Goal: Task Accomplishment & Management: Complete application form

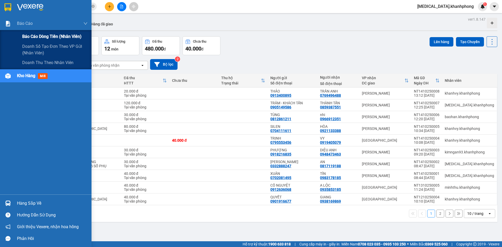
click at [31, 36] on span "Báo cáo dòng tiền (nhân viên)" at bounding box center [51, 36] width 59 height 7
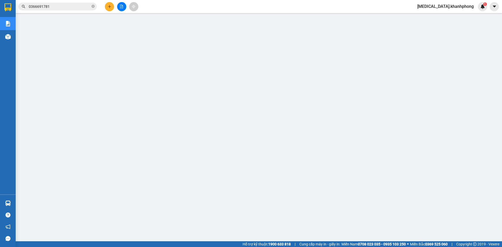
click at [461, 9] on span "[MEDICAL_DATA].khanhphong" at bounding box center [445, 6] width 65 height 7
click at [454, 19] on span "Đăng xuất" at bounding box center [459, 16] width 32 height 6
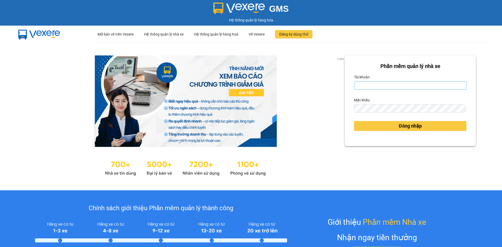
drag, startPoint x: 396, startPoint y: 80, endPoint x: 395, endPoint y: 87, distance: 7.4
click at [395, 85] on div "Tài khoản" at bounding box center [410, 81] width 112 height 17
click at [395, 87] on input "Tài khoản" at bounding box center [410, 85] width 112 height 8
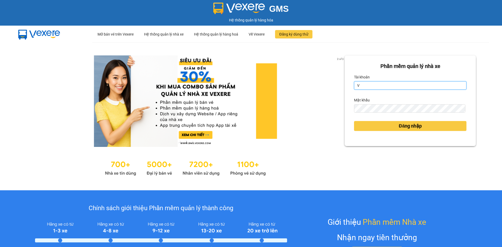
type input "V"
type input "van01.khanhphong"
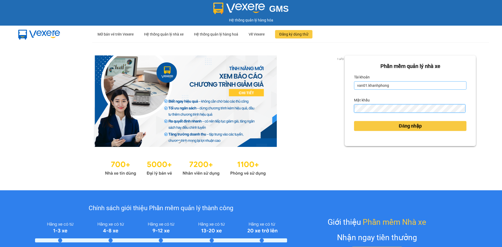
click at [354, 121] on button "Đăng nhập" at bounding box center [410, 126] width 112 height 10
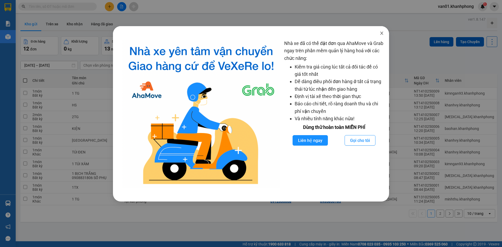
click at [382, 36] on span "Close" at bounding box center [381, 33] width 15 height 15
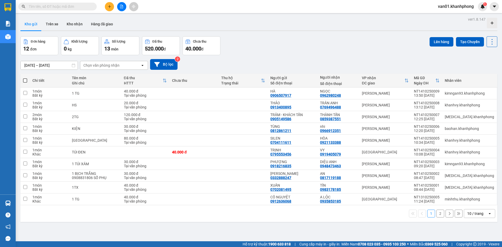
click at [110, 6] on icon "plus" at bounding box center [110, 7] width 4 height 4
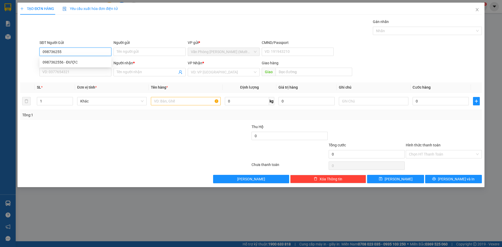
type input "0987362556"
click at [89, 63] on div "0987362556 - ĐƯỢC" at bounding box center [76, 62] width 66 height 6
type input "ĐƯỢC"
type input "0987362556"
click at [86, 68] on input "SĐT Người Nhận" at bounding box center [75, 72] width 72 height 8
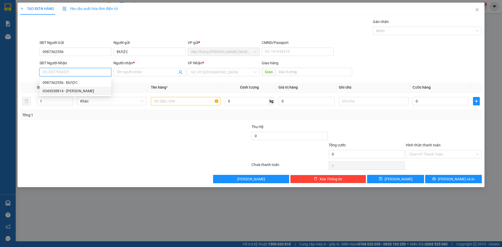
click at [81, 90] on div "0343038814 - NGỌC KHÁNH" at bounding box center [76, 91] width 66 height 6
type input "0343038814"
type input "NGỌC KHÁNH"
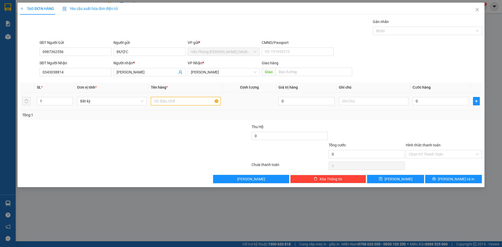
click at [184, 104] on input "text" at bounding box center [186, 101] width 70 height 8
type input "1 PBI"
click at [436, 103] on input "0" at bounding box center [440, 101] width 56 height 8
type input "2"
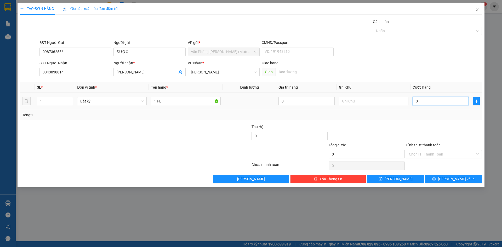
type input "2"
type input "20"
type input "20.000"
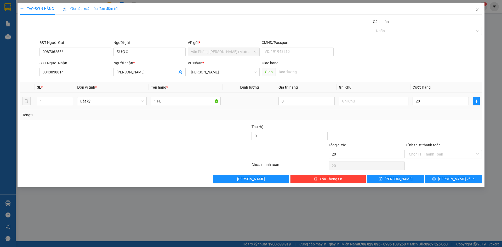
type input "20.000"
click at [432, 116] on div "Tổng: 1" at bounding box center [250, 115] width 457 height 6
click at [431, 151] on input "Hình thức thanh toán" at bounding box center [442, 154] width 66 height 8
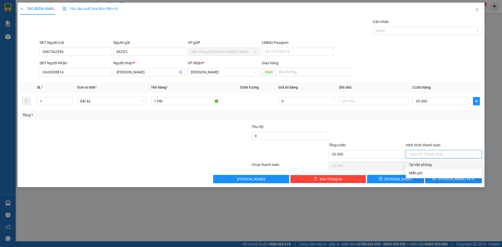
click at [426, 163] on div "Tại văn phòng" at bounding box center [444, 165] width 70 height 6
type input "0"
click at [439, 177] on button "Lưu và In" at bounding box center [453, 179] width 57 height 8
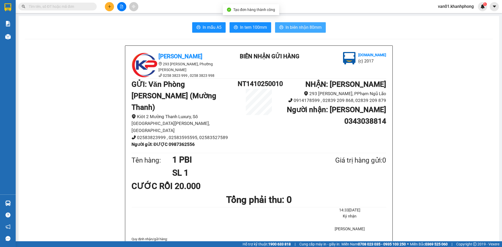
click at [291, 29] on span "In biên nhận 80mm" at bounding box center [303, 27] width 36 height 7
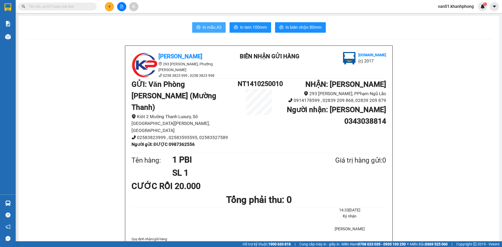
click at [214, 28] on span "In mẫu A5" at bounding box center [212, 27] width 19 height 7
